Goal: Information Seeking & Learning: Learn about a topic

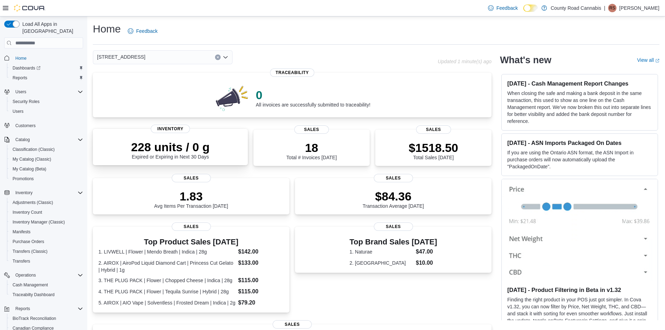
click at [193, 150] on p "228 units / 0 g" at bounding box center [170, 147] width 79 height 14
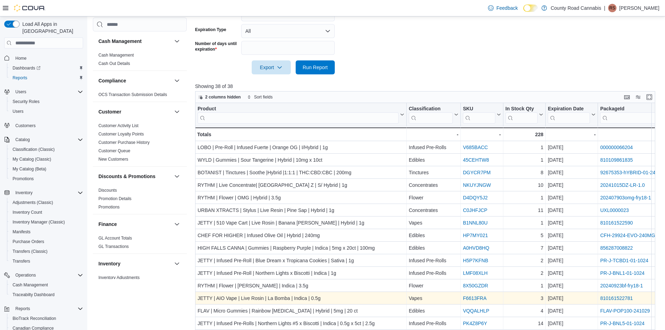
scroll to position [215, 0]
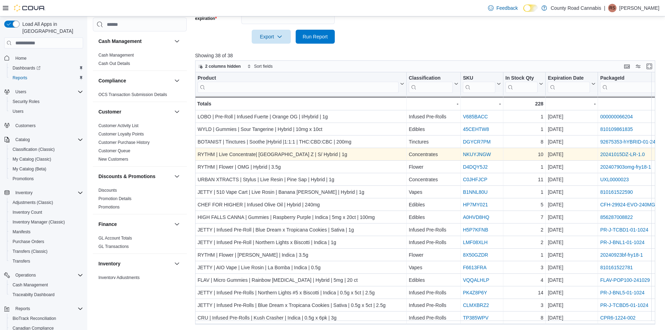
click at [472, 154] on link "NKUYJNGW" at bounding box center [477, 155] width 28 height 6
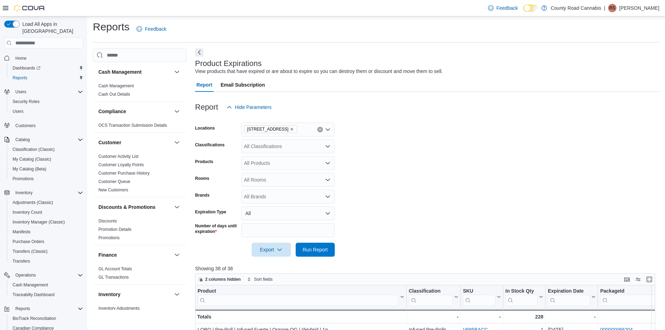
scroll to position [0, 0]
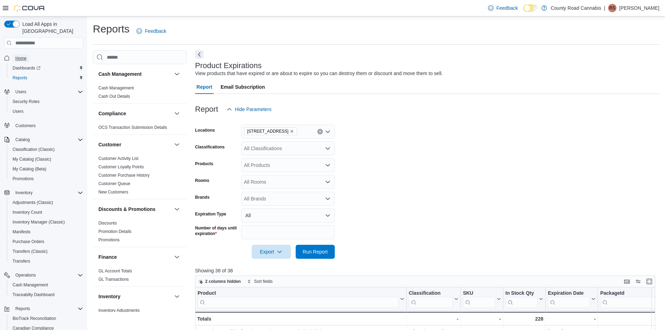
drag, startPoint x: 20, startPoint y: 49, endPoint x: 40, endPoint y: 1, distance: 51.3
click at [20, 56] on span "Home" at bounding box center [20, 59] width 11 height 6
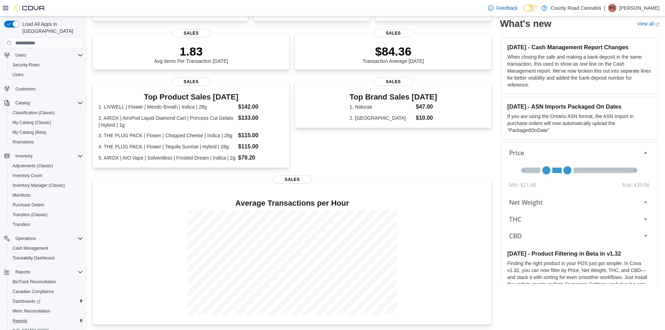
scroll to position [61, 0]
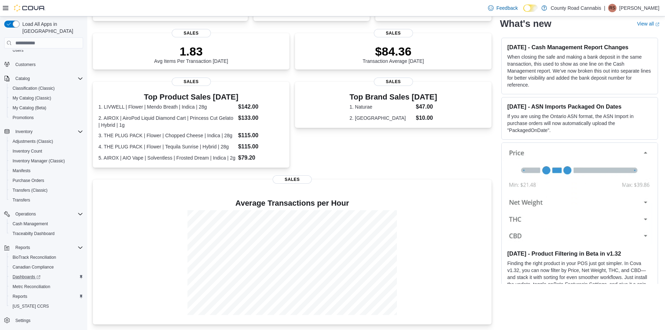
click at [60, 273] on div "Dashboards" at bounding box center [46, 277] width 73 height 8
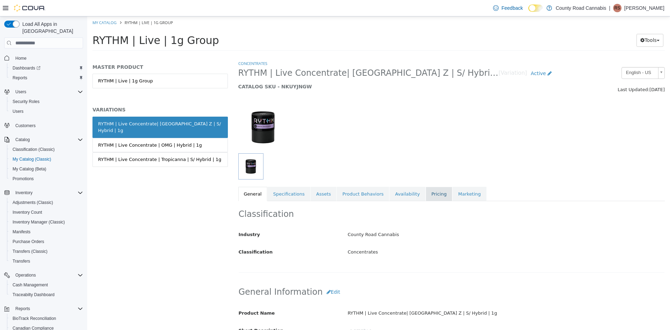
click at [426, 192] on link "Pricing" at bounding box center [439, 194] width 27 height 15
